Goal: Information Seeking & Learning: Learn about a topic

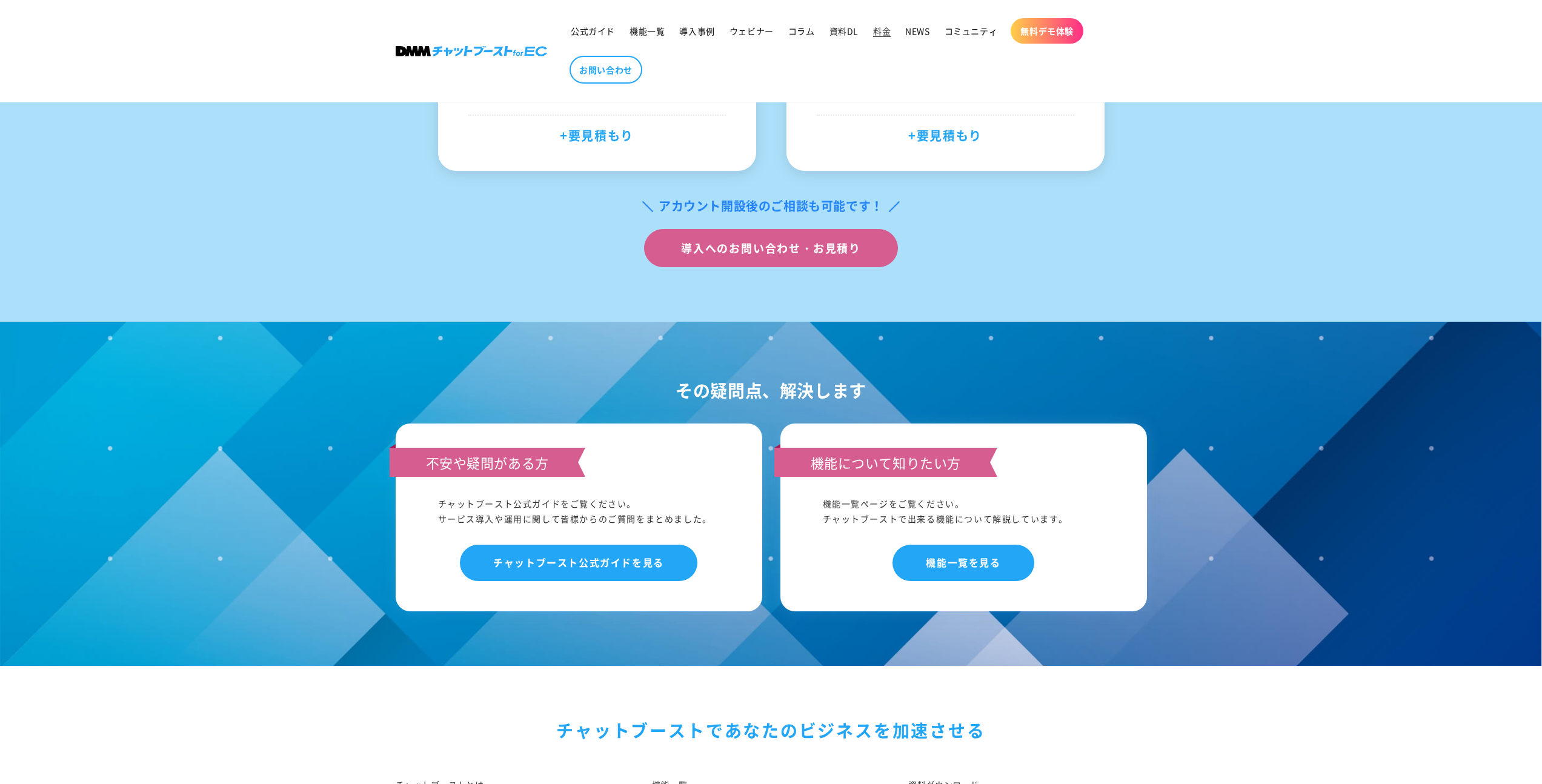
scroll to position [1205, 0]
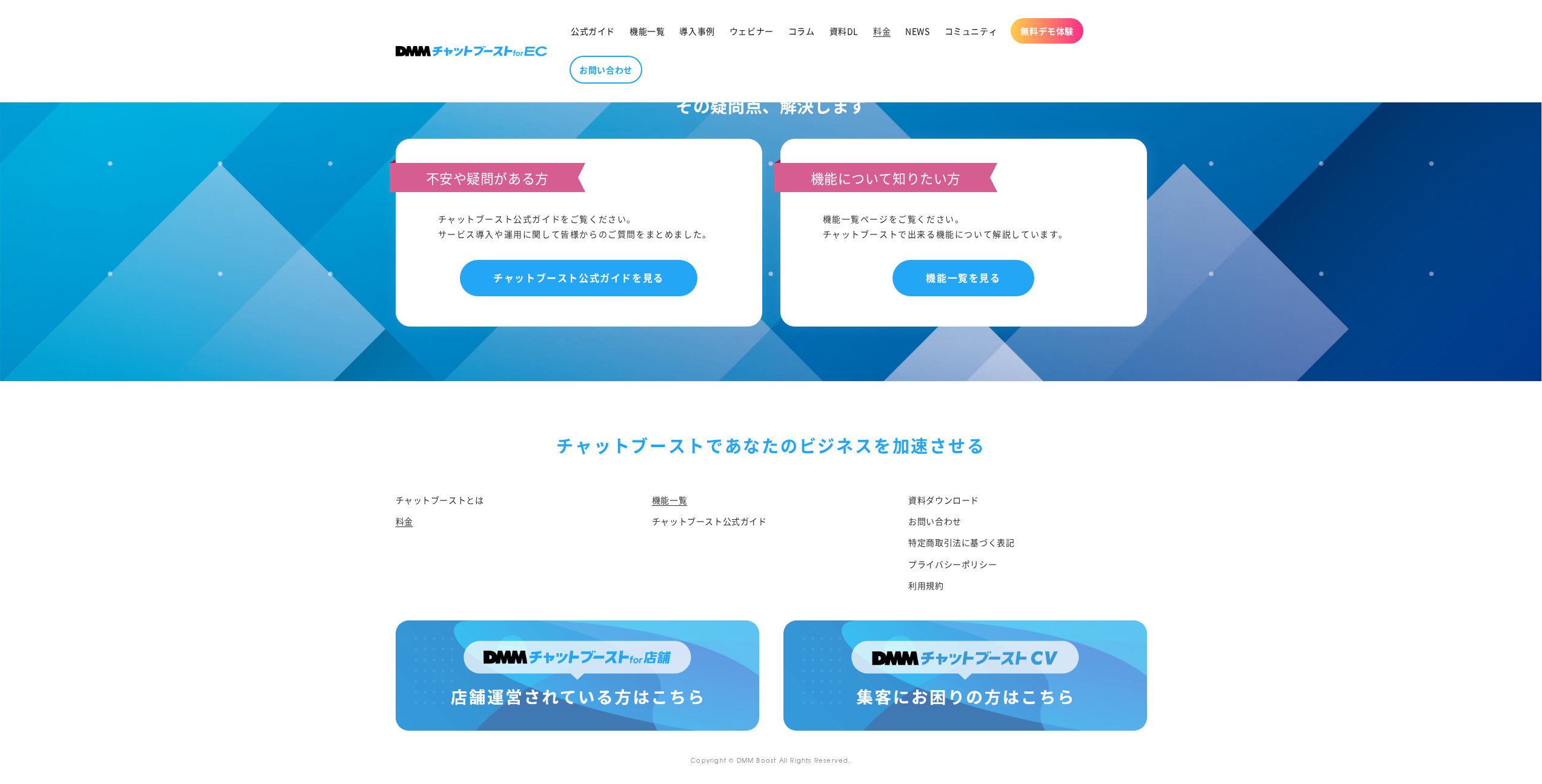
click at [652, 502] on link "機能一覧" at bounding box center [669, 502] width 35 height 18
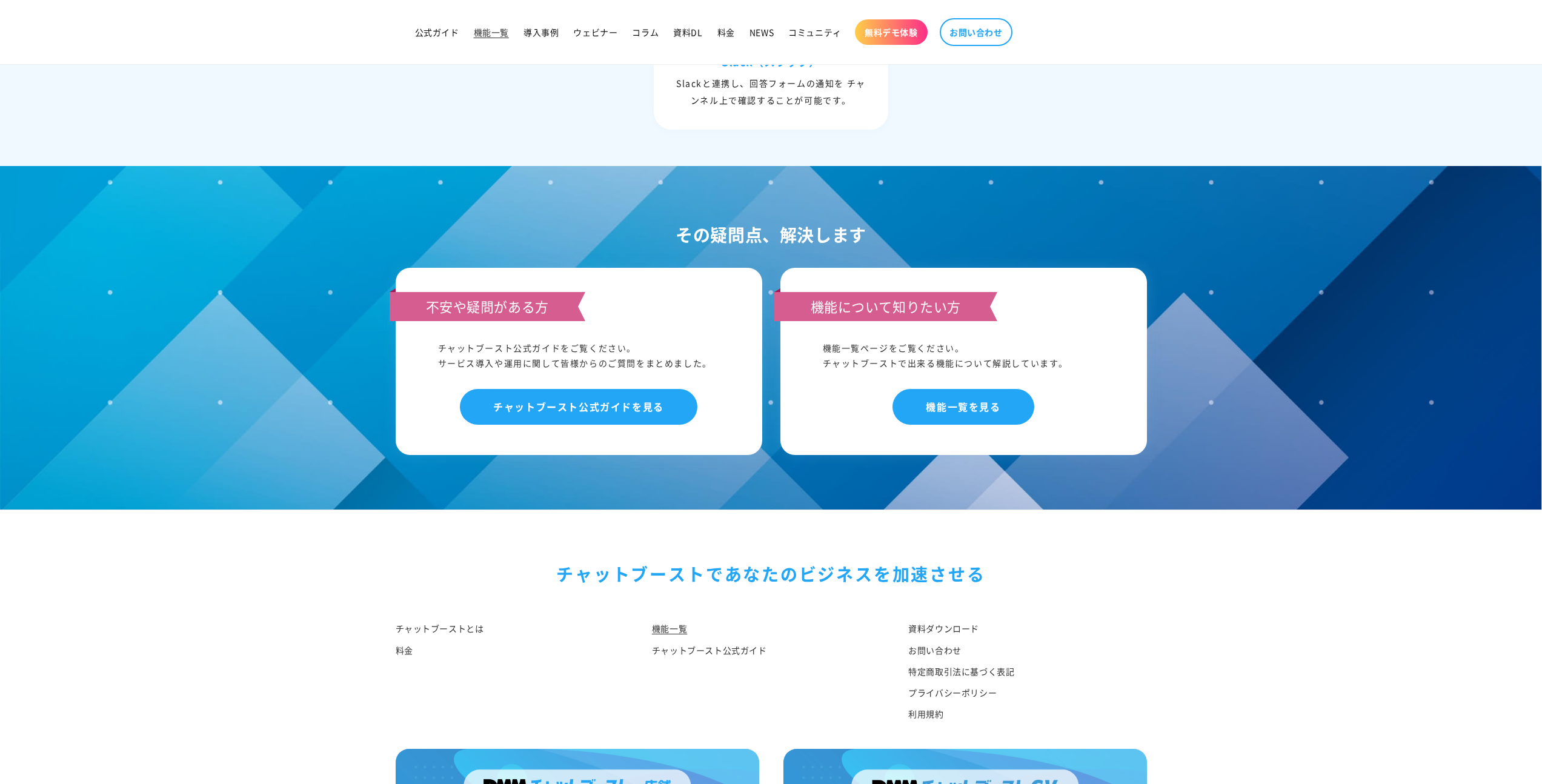
scroll to position [5621, 0]
